Goal: Check status: Check status

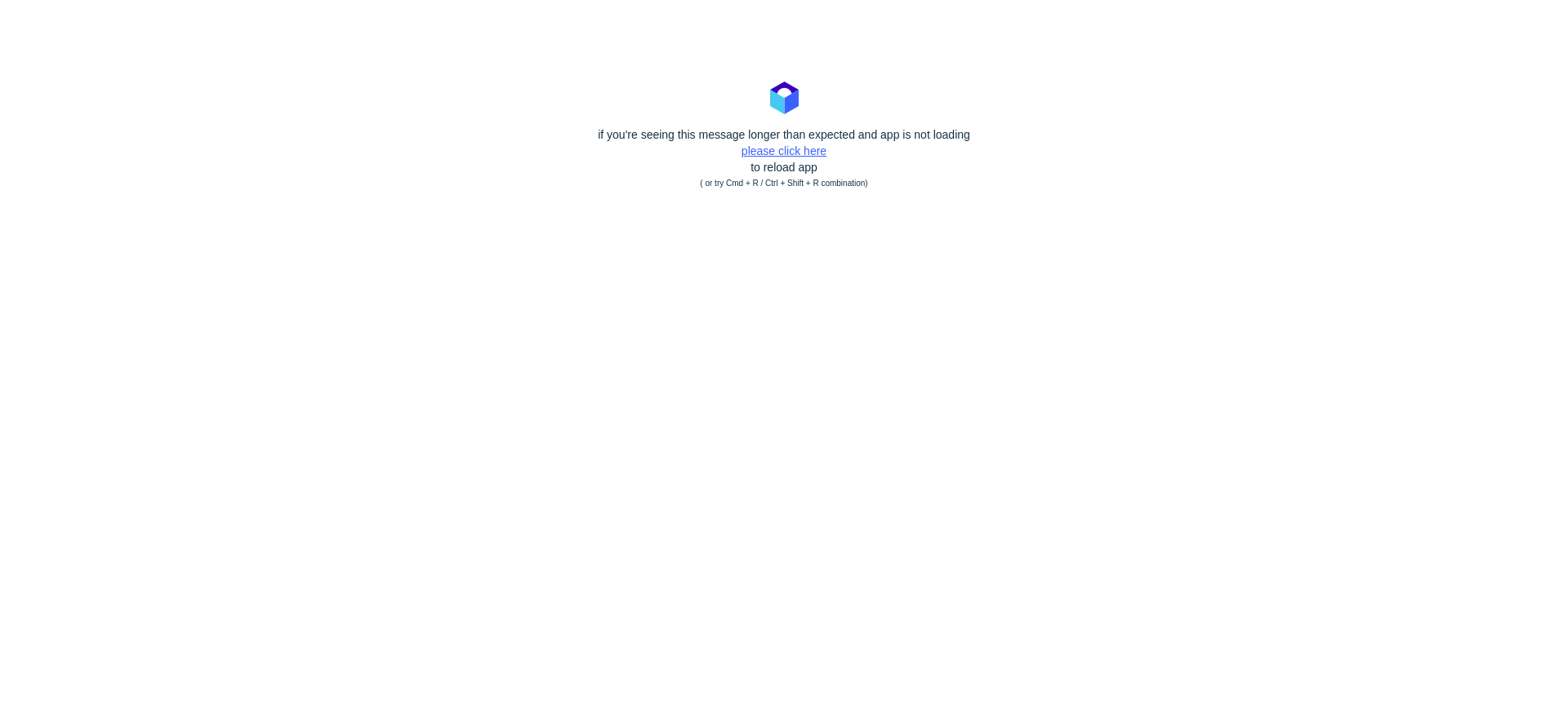
click at [804, 152] on link "please click here" at bounding box center [783, 151] width 85 height 13
click at [798, 150] on link "please click here" at bounding box center [783, 151] width 85 height 13
click at [775, 115] on polygon at bounding box center [777, 102] width 14 height 25
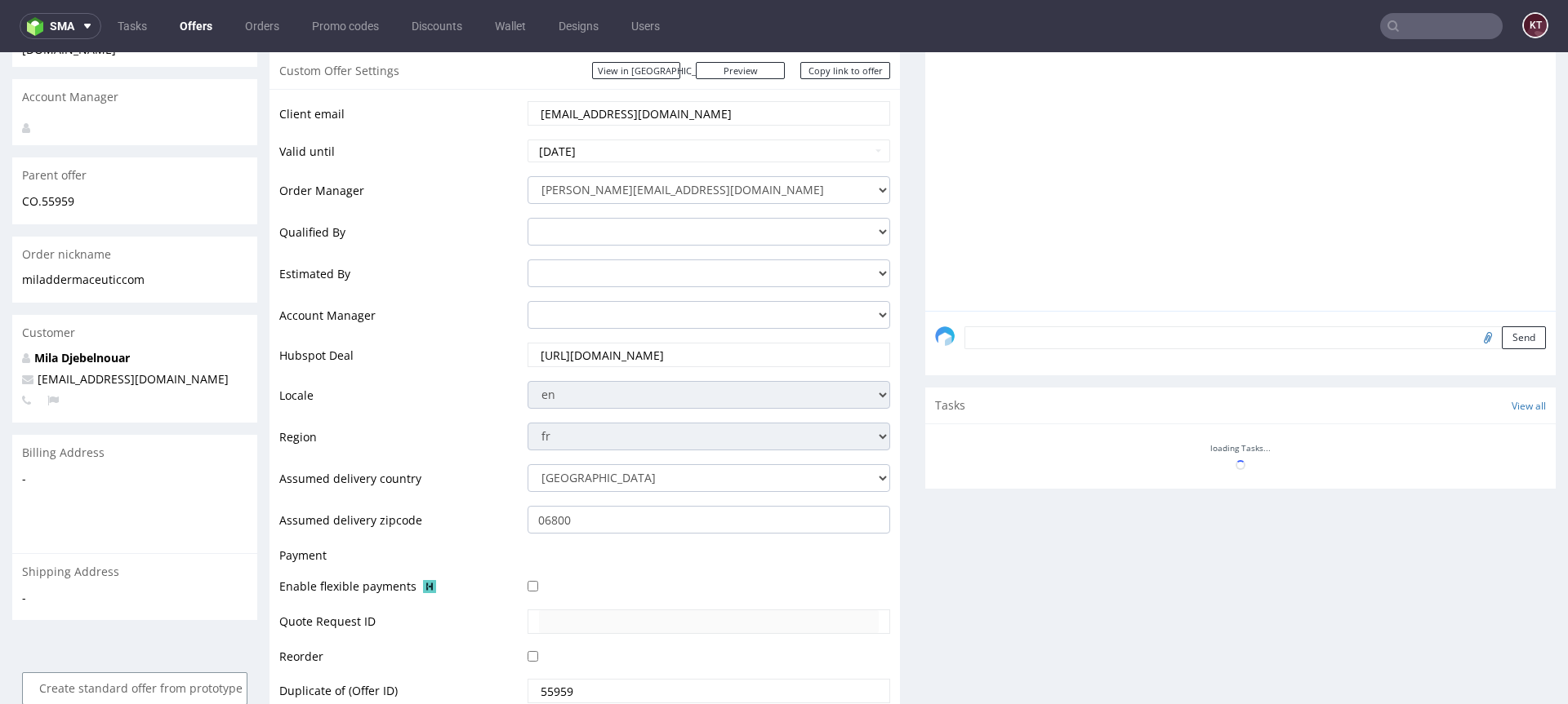
scroll to position [334, 0]
